Goal: Task Accomplishment & Management: Manage account settings

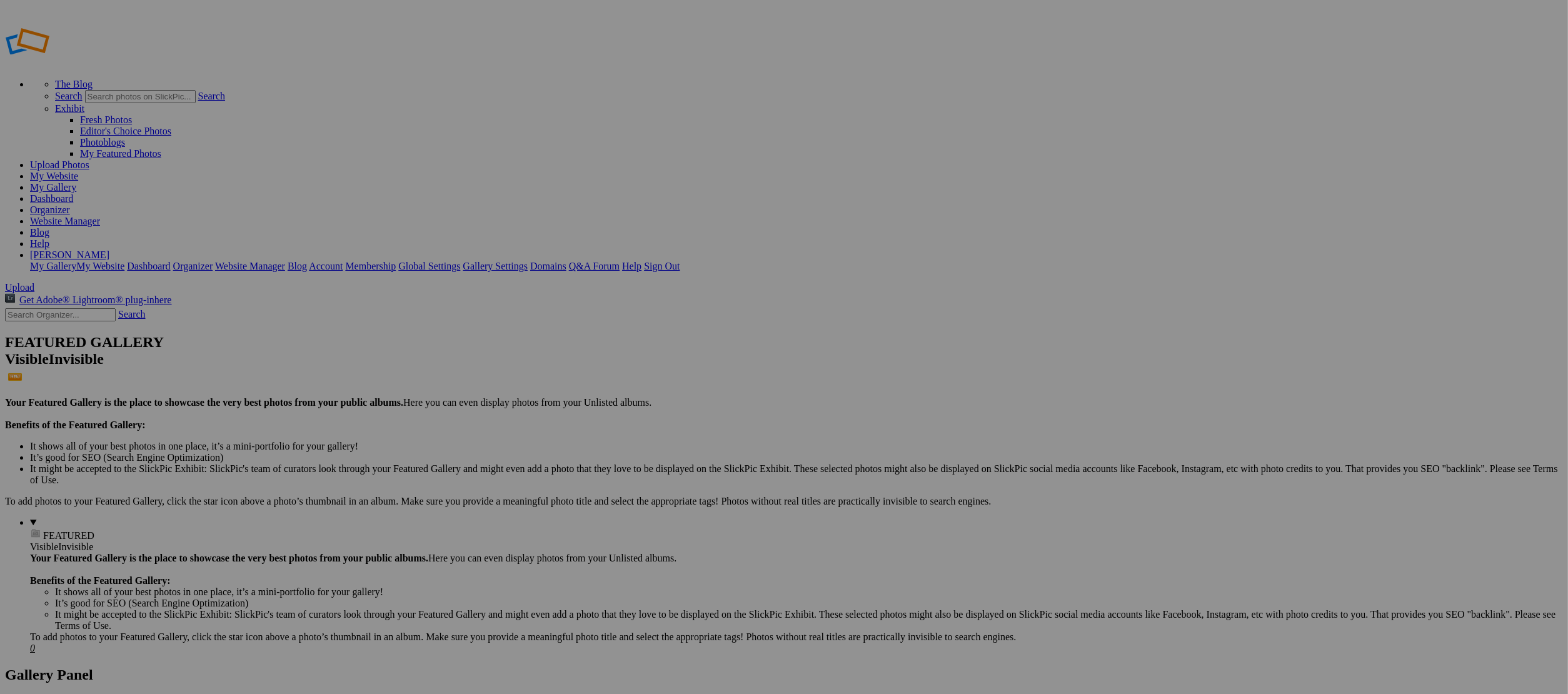
click at [705, 365] on input "text" at bounding box center [687, 370] width 136 height 13
type input "Harvest 2025"
click at [672, 409] on span "Create" at bounding box center [659, 414] width 27 height 11
type input "Harvest 2025"
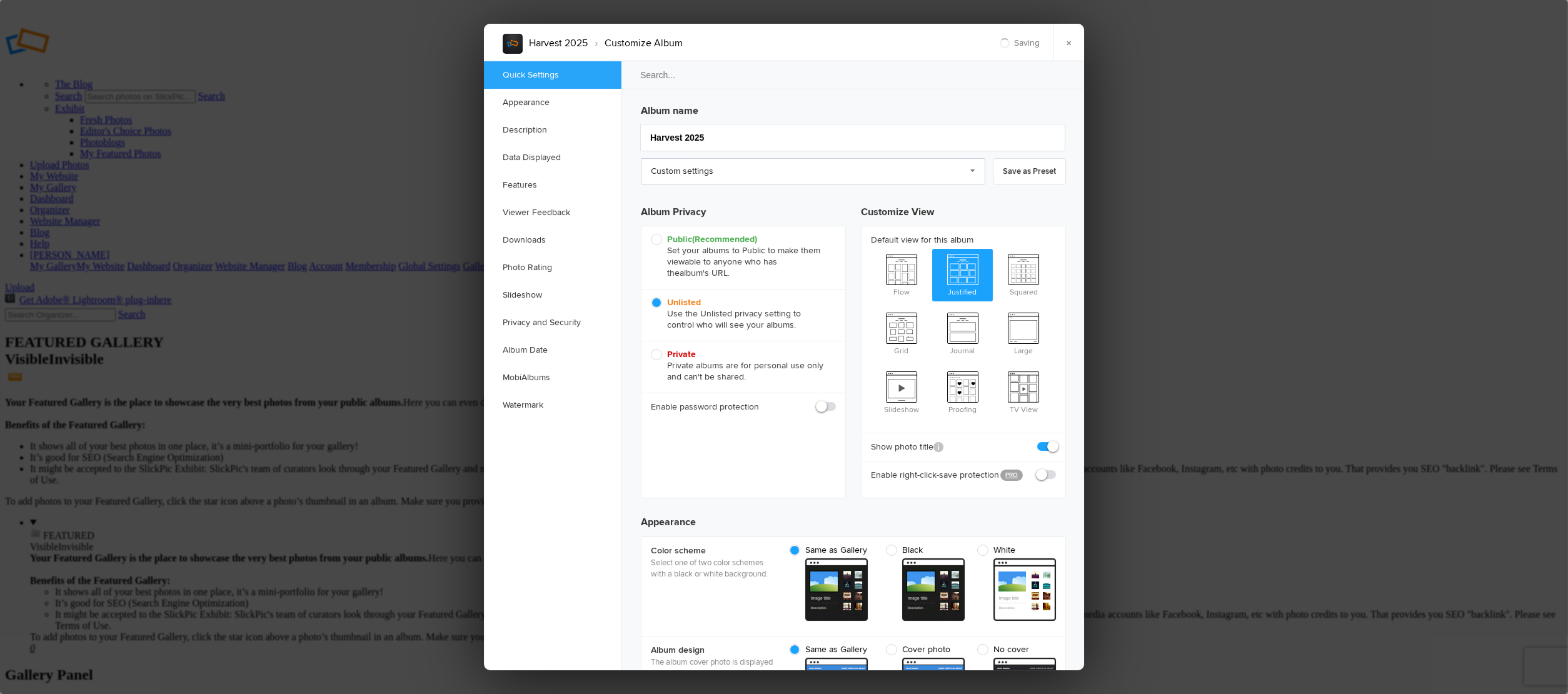
click at [661, 176] on link "Custom settings" at bounding box center [813, 171] width 345 height 27
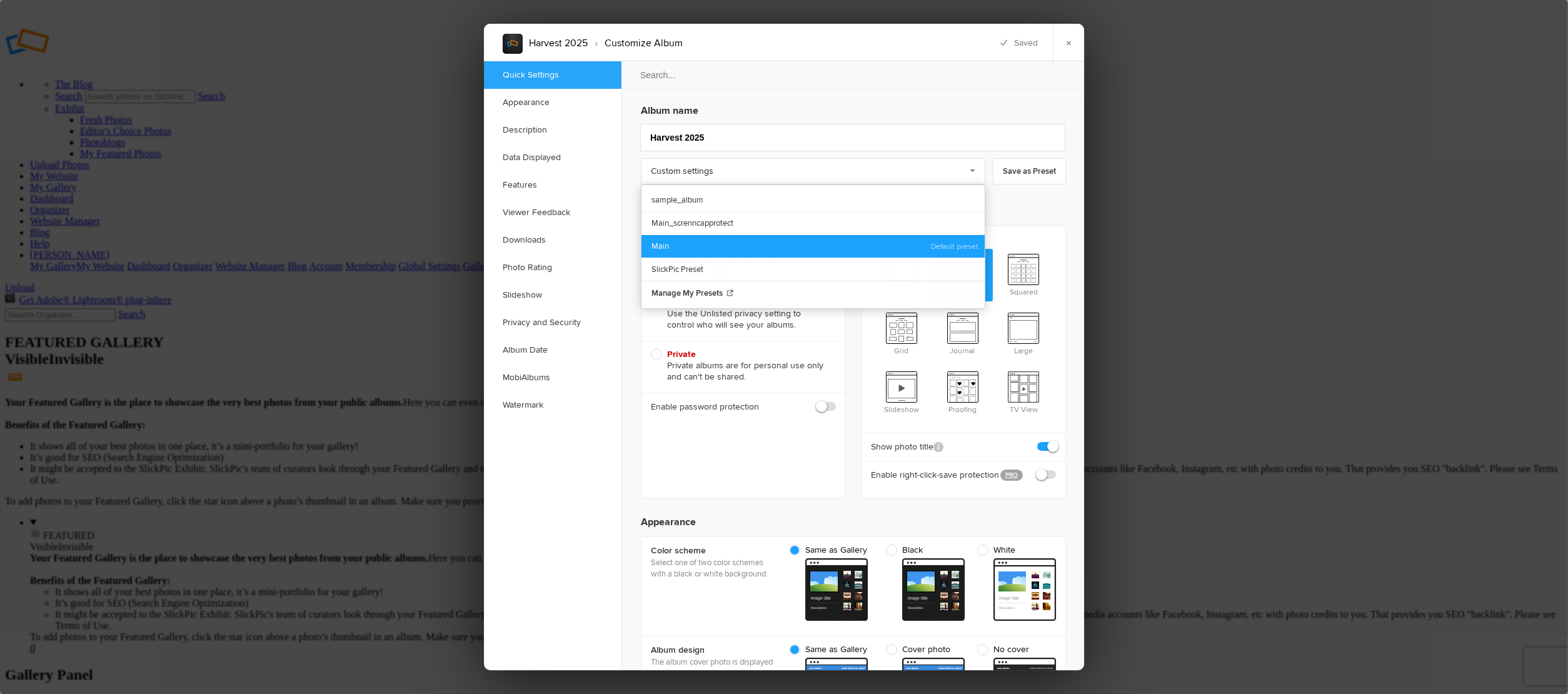
click at [653, 236] on link "Main" at bounding box center [813, 246] width 343 height 23
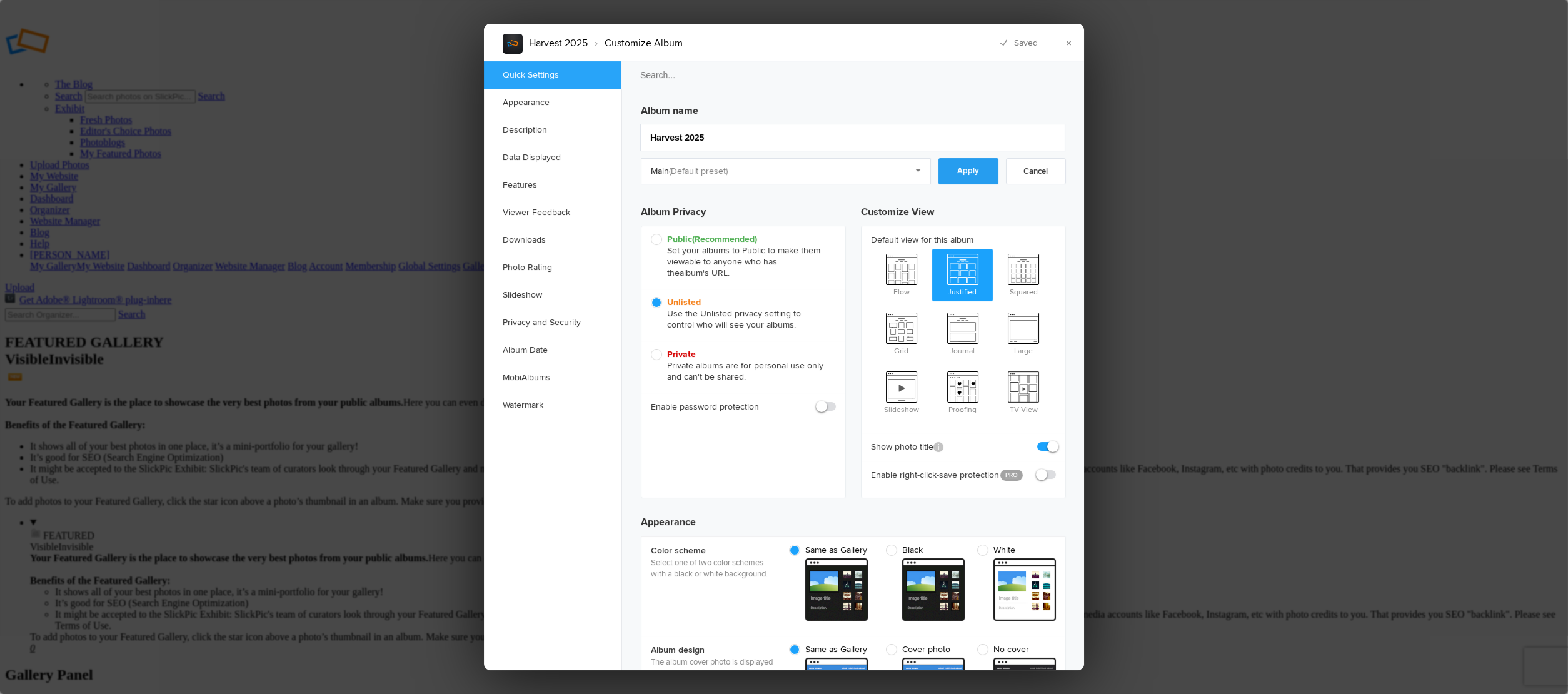
click at [963, 178] on link "Apply" at bounding box center [969, 171] width 60 height 27
checkbox input "true"
click at [1073, 49] on link "×" at bounding box center [1069, 42] width 32 height 37
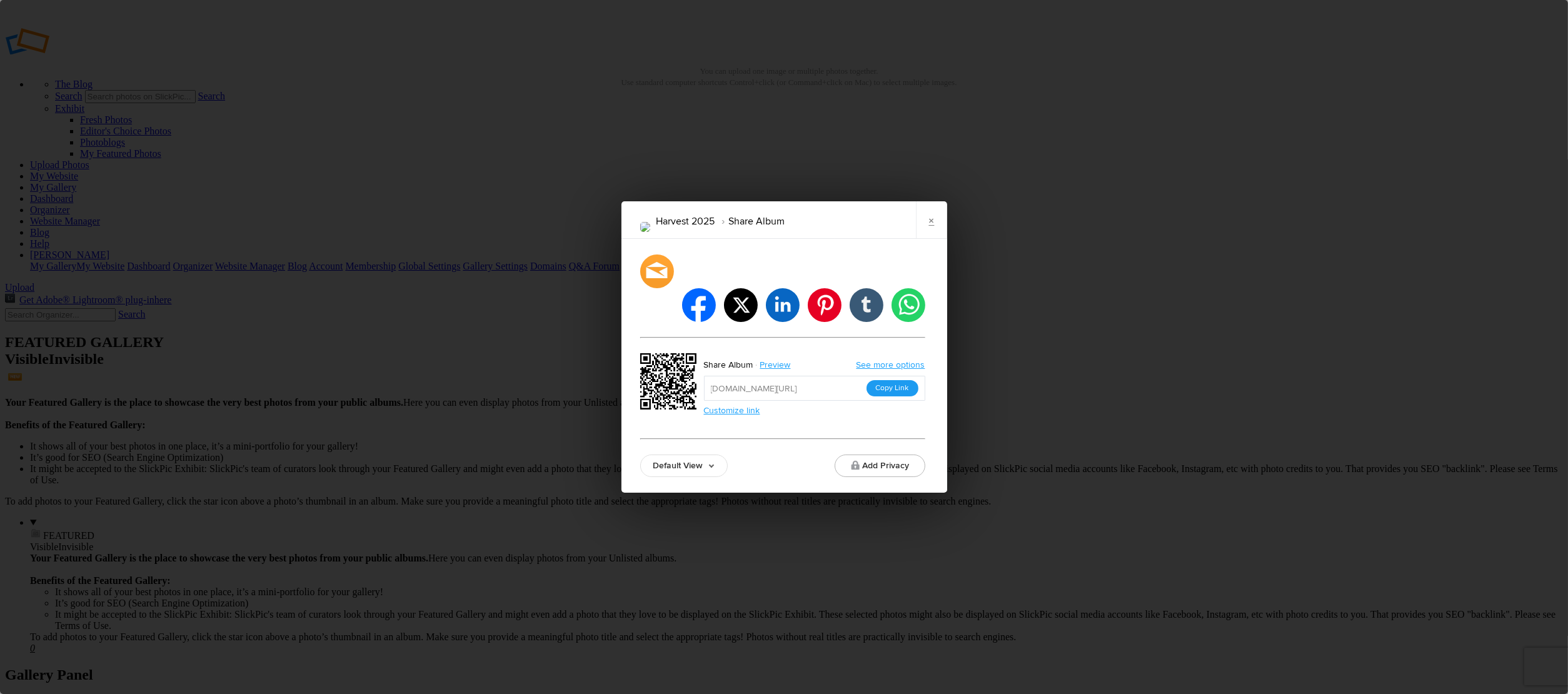
click at [883, 380] on button "Copy Link" at bounding box center [892, 389] width 52 height 17
click at [932, 237] on link "×" at bounding box center [932, 220] width 32 height 37
